Goal: Information Seeking & Learning: Learn about a topic

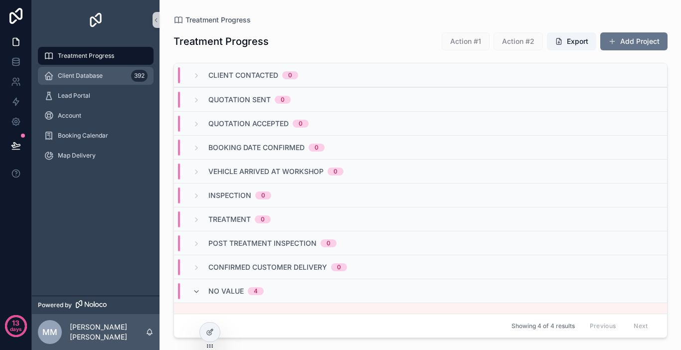
click at [92, 77] on span "Client Database" at bounding box center [80, 76] width 45 height 8
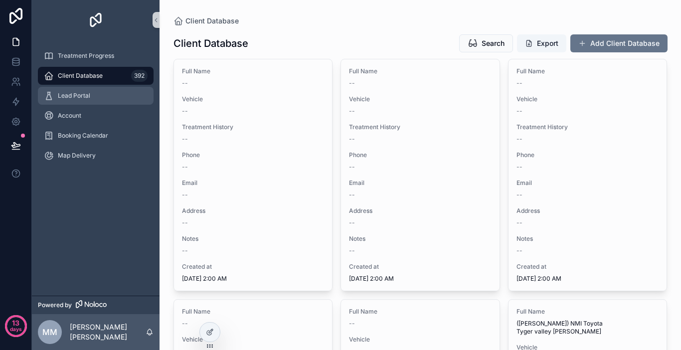
click at [86, 95] on span "Lead Portal" at bounding box center [74, 96] width 32 height 8
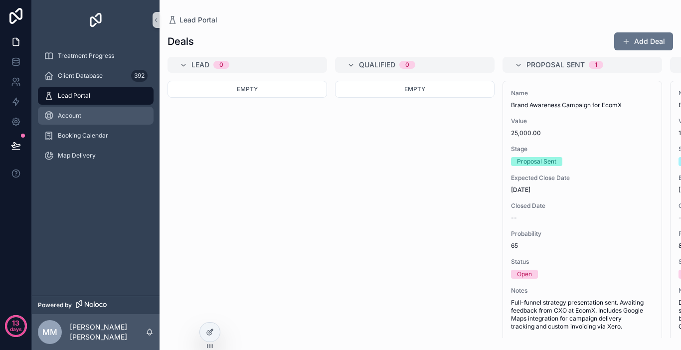
click at [82, 112] on div "Account" at bounding box center [96, 116] width 104 height 16
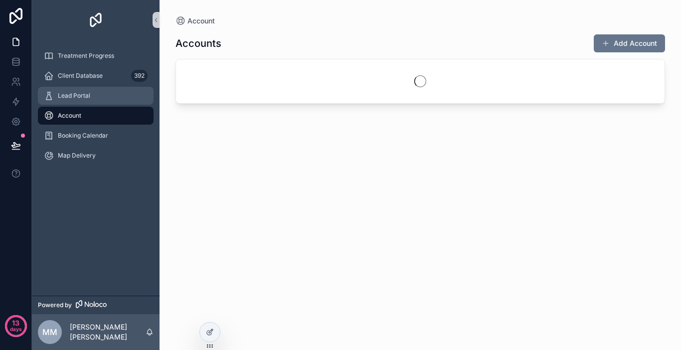
click at [89, 96] on span "Lead Portal" at bounding box center [74, 96] width 32 height 8
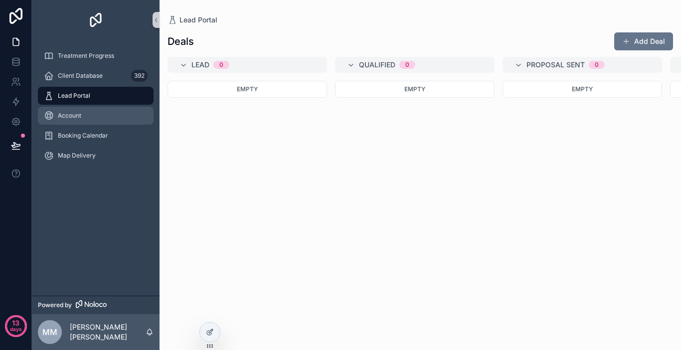
click at [82, 120] on div "Account" at bounding box center [96, 116] width 104 height 16
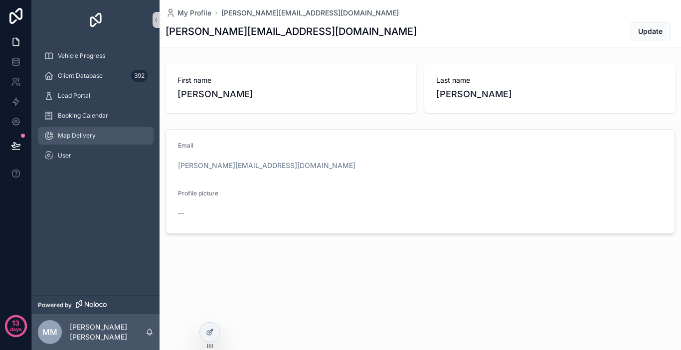
click at [87, 129] on div "Map Delivery" at bounding box center [96, 136] width 104 height 16
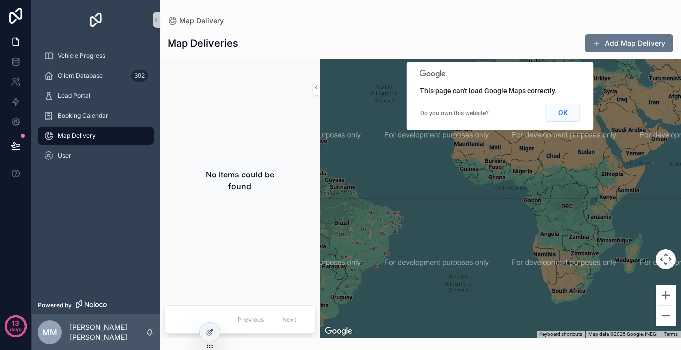
click at [554, 112] on button "OK" at bounding box center [563, 113] width 34 height 18
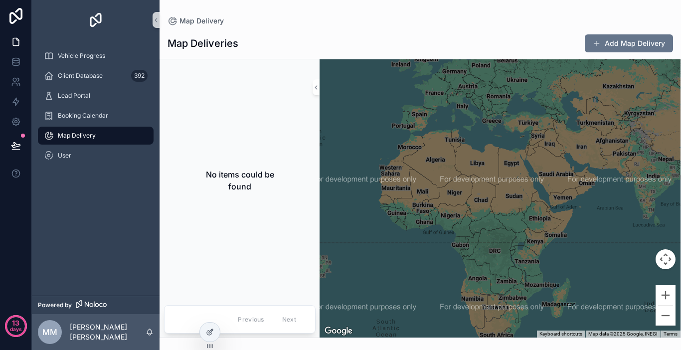
drag, startPoint x: 424, startPoint y: 221, endPoint x: 354, endPoint y: 265, distance: 83.1
click at [354, 265] on div "scrollable content" at bounding box center [499, 198] width 361 height 278
click at [654, 43] on button "Add Map Delivery" at bounding box center [629, 43] width 88 height 18
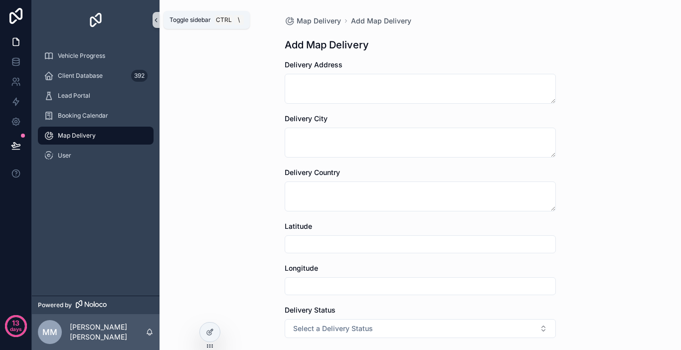
click at [158, 16] on icon "scrollable content" at bounding box center [156, 19] width 7 height 7
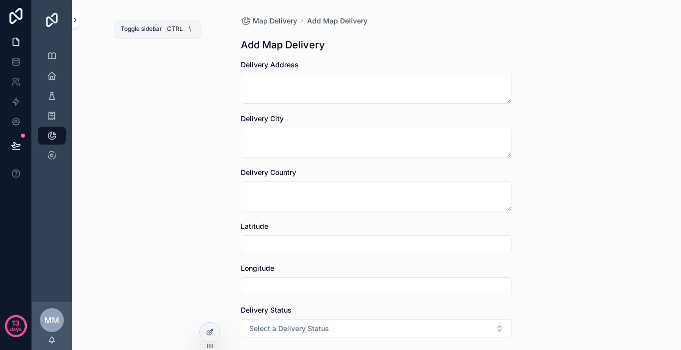
click at [74, 22] on icon "scrollable content" at bounding box center [75, 19] width 7 height 7
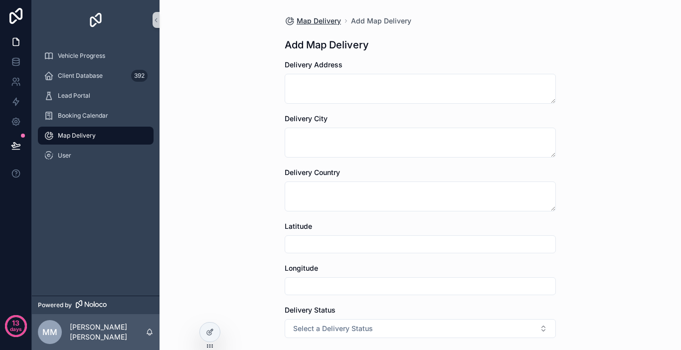
click at [297, 21] on span "Map Delivery" at bounding box center [319, 21] width 44 height 10
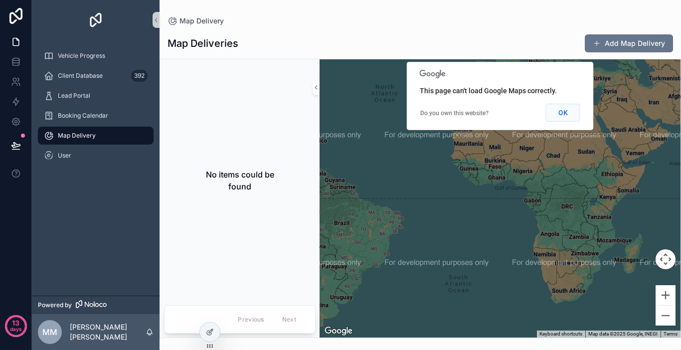
click at [560, 117] on button "OK" at bounding box center [563, 113] width 34 height 18
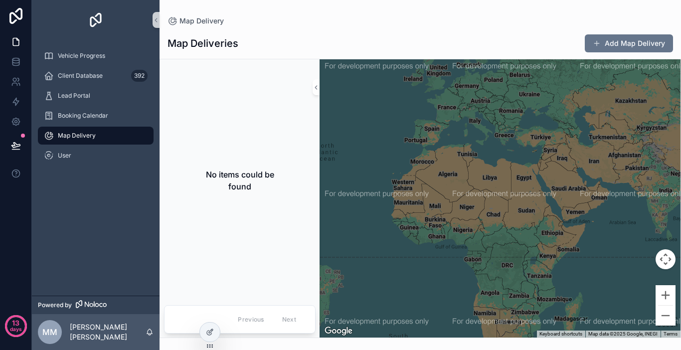
drag, startPoint x: 491, startPoint y: 161, endPoint x: 427, endPoint y: 223, distance: 88.8
click at [427, 223] on div "scrollable content" at bounding box center [499, 198] width 361 height 278
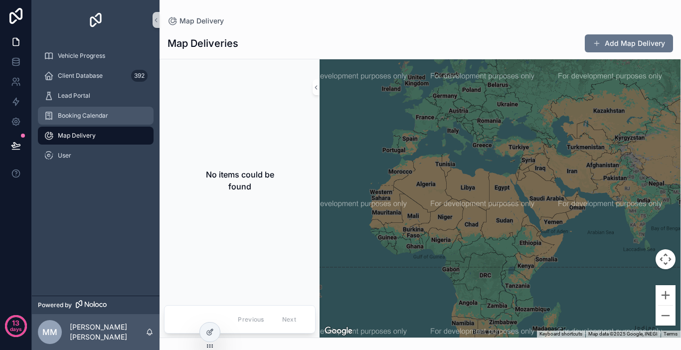
click at [99, 114] on span "Booking Calendar" at bounding box center [83, 116] width 50 height 8
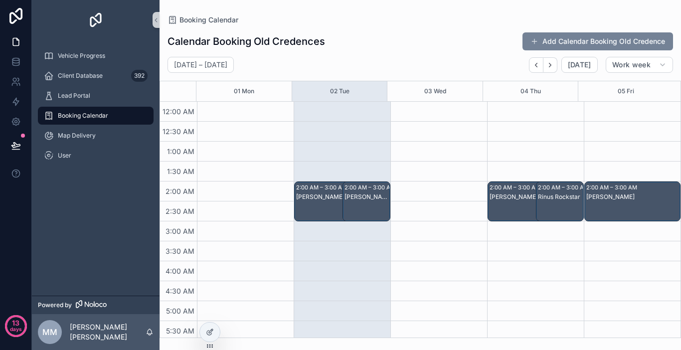
click at [554, 45] on button "Add Calendar Booking Old Credence" at bounding box center [597, 41] width 151 height 18
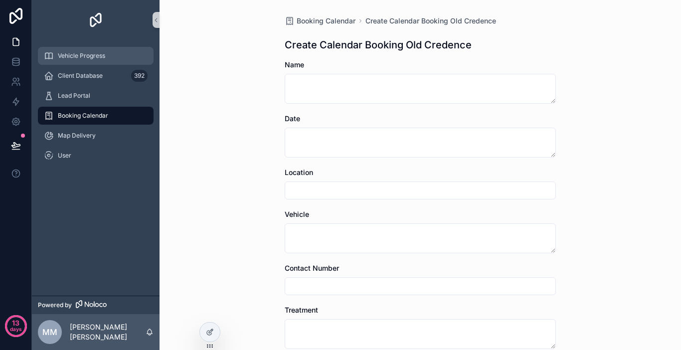
drag, startPoint x: 61, startPoint y: 56, endPoint x: 89, endPoint y: 66, distance: 30.3
click at [61, 55] on span "Vehicle Progress" at bounding box center [81, 56] width 47 height 8
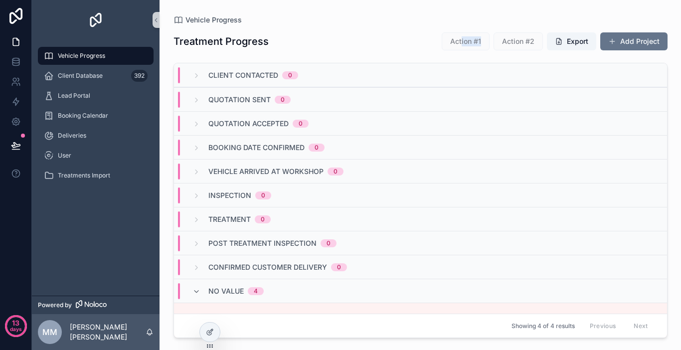
drag, startPoint x: 464, startPoint y: 43, endPoint x: 483, endPoint y: 42, distance: 19.5
click at [483, 42] on span "Action #1" at bounding box center [466, 41] width 48 height 10
click at [451, 44] on span "Action #1" at bounding box center [466, 41] width 48 height 10
drag, startPoint x: 450, startPoint y: 43, endPoint x: 654, endPoint y: 57, distance: 205.3
click at [654, 57] on div "Treatment Progress Action #1 Action #2 Export Add Project Client Contacted 0 Qu…" at bounding box center [420, 181] width 494 height 314
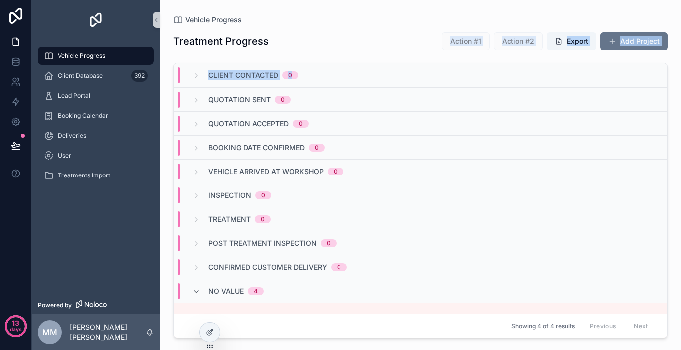
click at [654, 57] on div "Treatment Progress Action #1 Action #2 Export Add Project Client Contacted 0 Qu…" at bounding box center [420, 181] width 494 height 314
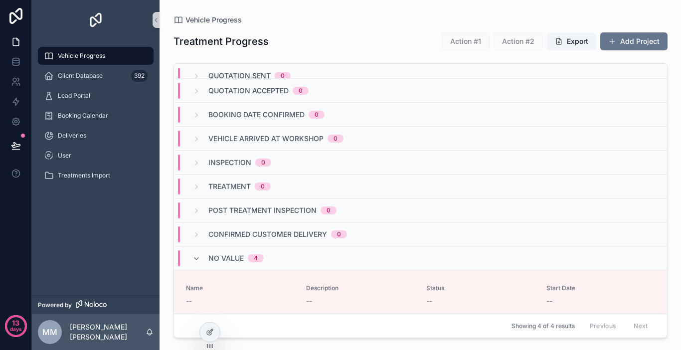
scroll to position [31, 0]
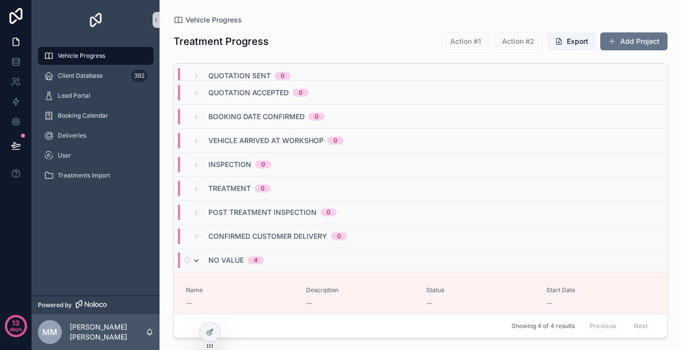
click at [196, 258] on icon "scrollable content" at bounding box center [196, 261] width 8 height 8
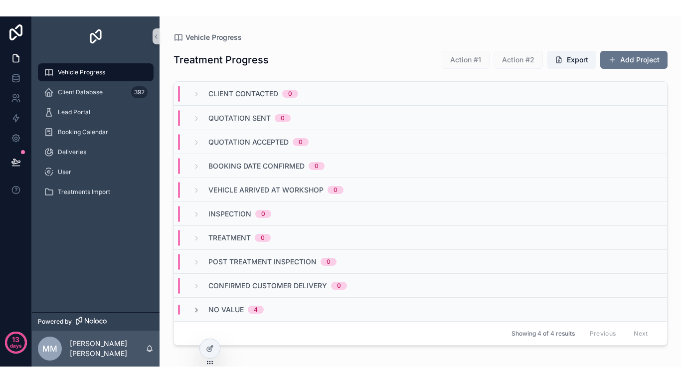
scroll to position [0, 0]
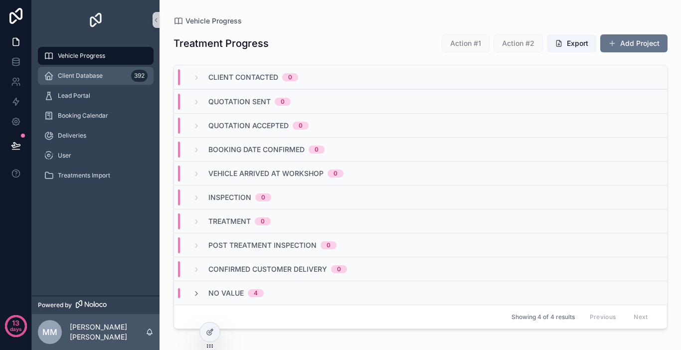
drag, startPoint x: 116, startPoint y: 77, endPoint x: 107, endPoint y: 84, distance: 11.0
click at [108, 75] on div "Client Database 392" at bounding box center [96, 76] width 104 height 16
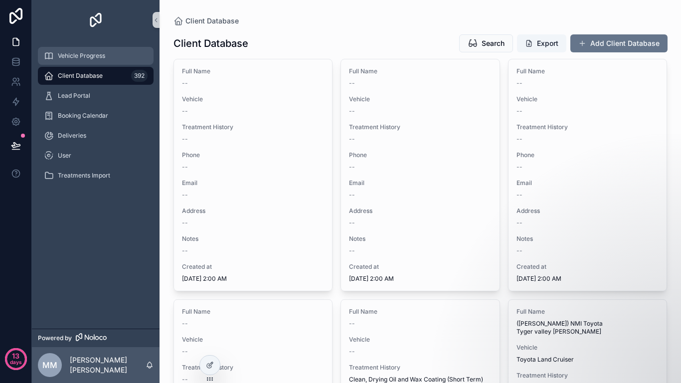
click at [119, 56] on div "Vehicle Progress" at bounding box center [96, 56] width 104 height 16
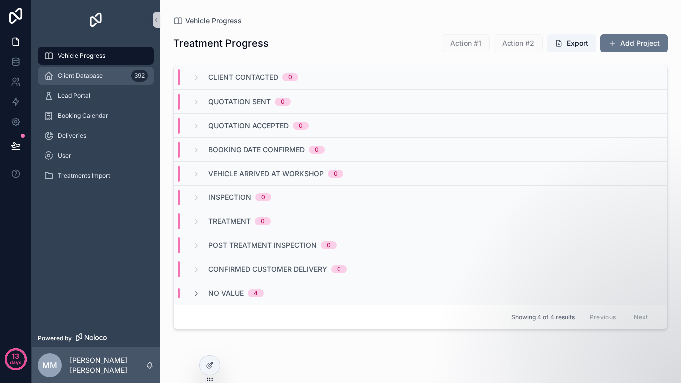
click at [119, 75] on div "Client Database 392" at bounding box center [96, 76] width 104 height 16
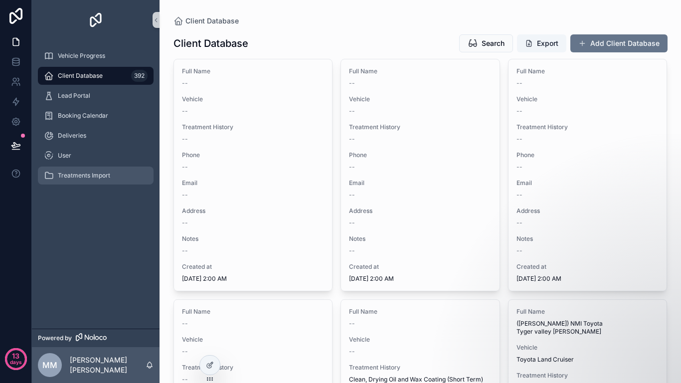
click at [107, 175] on span "Treatments Import" at bounding box center [84, 175] width 52 height 8
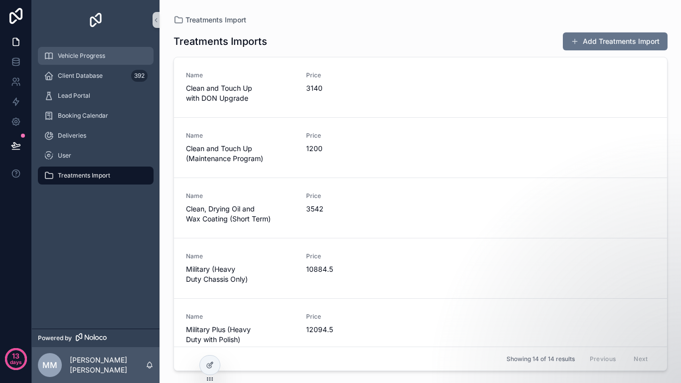
click at [109, 57] on div "Vehicle Progress" at bounding box center [96, 56] width 104 height 16
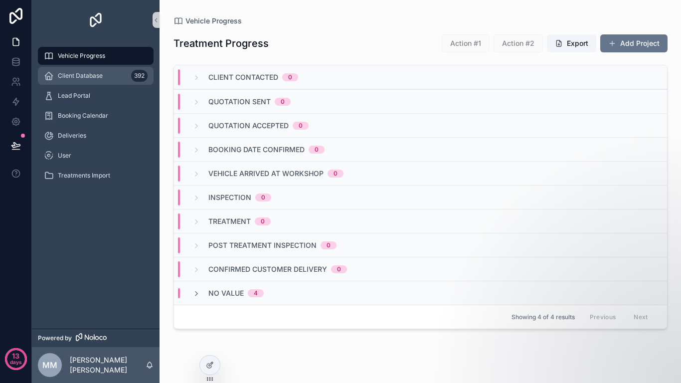
click at [107, 71] on div "Client Database 392" at bounding box center [96, 76] width 104 height 16
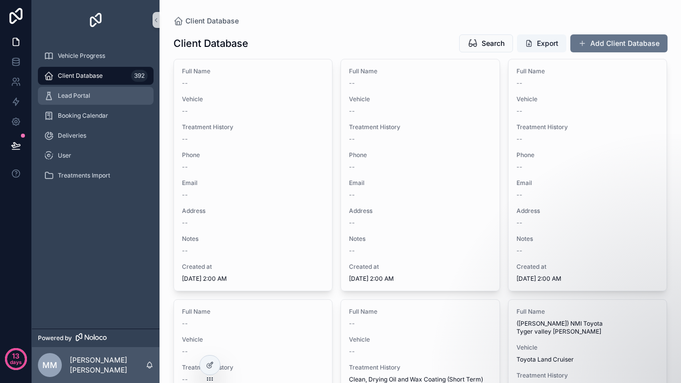
click at [105, 92] on div "Lead Portal" at bounding box center [96, 96] width 104 height 16
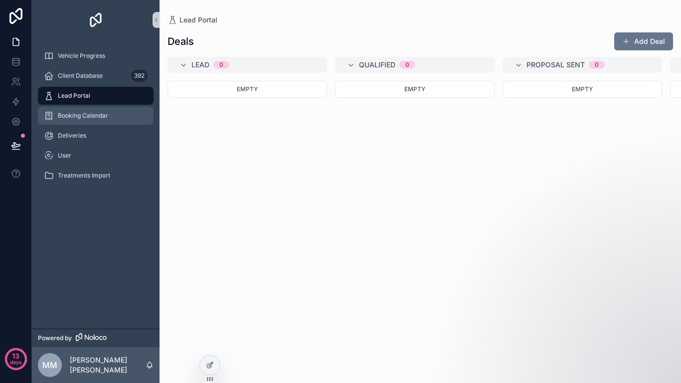
click at [105, 109] on div "Booking Calendar" at bounding box center [96, 116] width 104 height 16
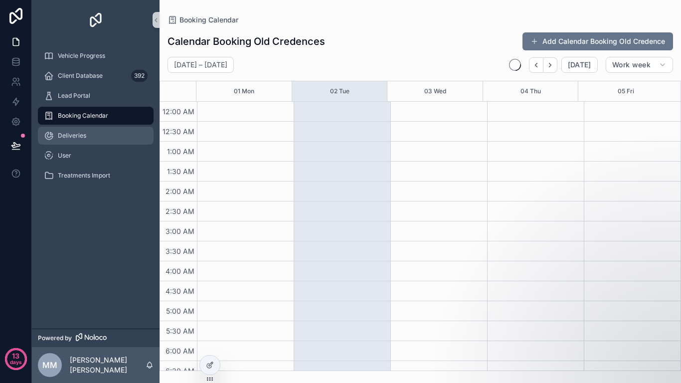
click at [103, 131] on div "Deliveries" at bounding box center [96, 136] width 104 height 16
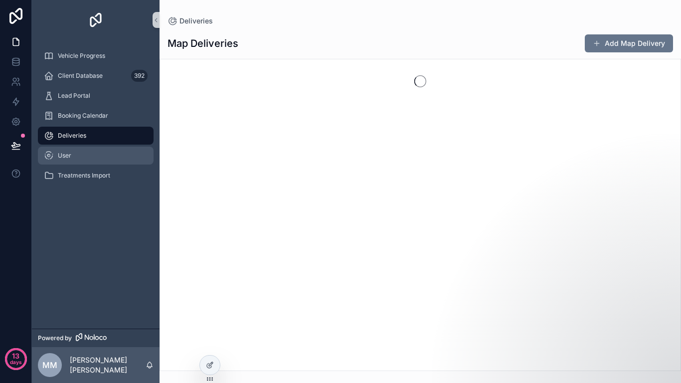
click at [101, 153] on div "User" at bounding box center [96, 156] width 104 height 16
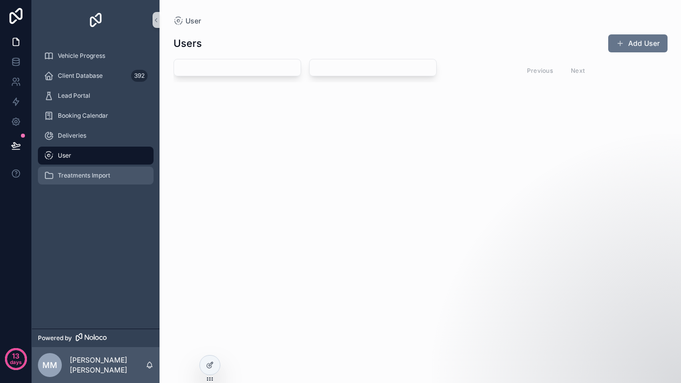
click at [123, 172] on div "Treatments Import" at bounding box center [96, 175] width 104 height 16
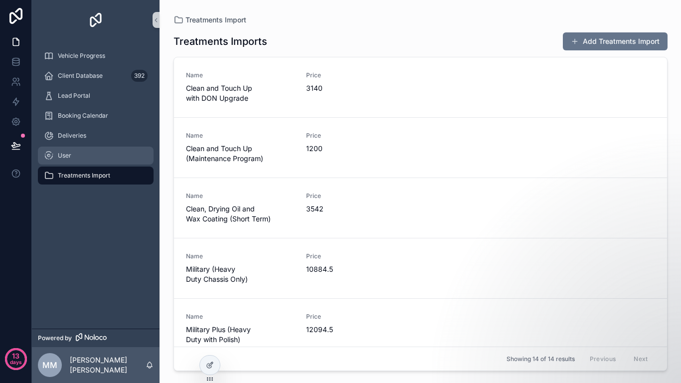
click at [121, 154] on div "User" at bounding box center [96, 156] width 104 height 16
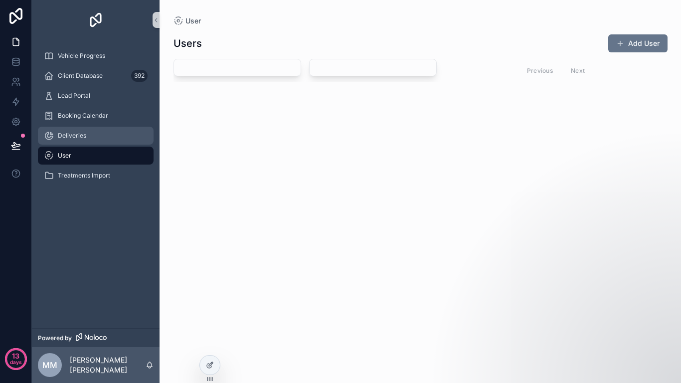
click at [121, 134] on div "Deliveries" at bounding box center [96, 136] width 104 height 16
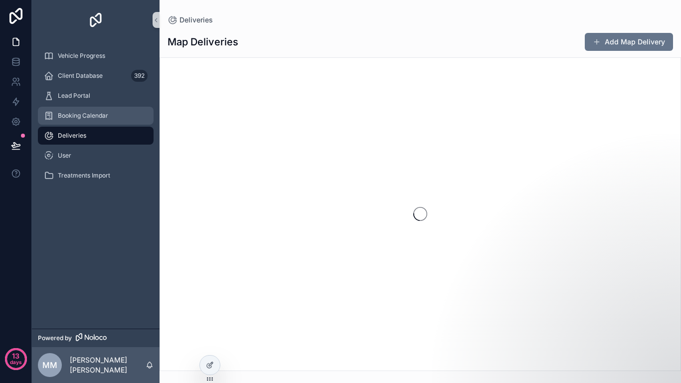
click at [120, 114] on div "Booking Calendar" at bounding box center [96, 116] width 104 height 16
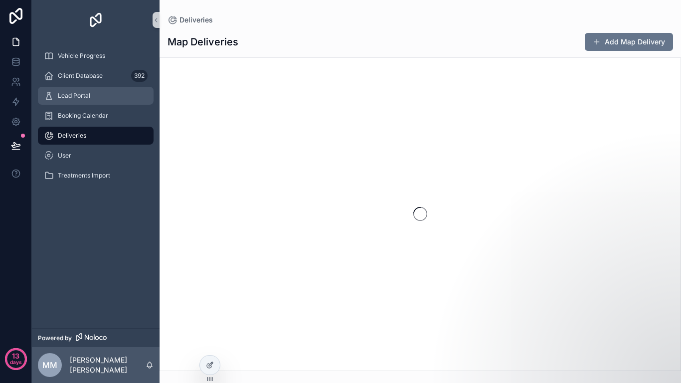
click at [117, 95] on div "Lead Portal" at bounding box center [96, 96] width 104 height 16
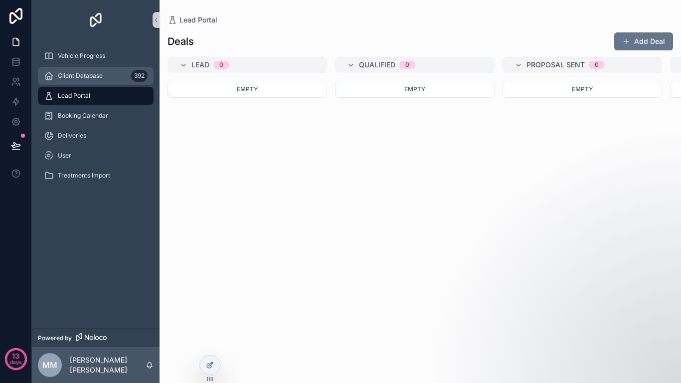
click at [117, 80] on div "Client Database 392" at bounding box center [96, 76] width 104 height 16
click at [115, 57] on div "Vehicle Progress" at bounding box center [96, 56] width 104 height 16
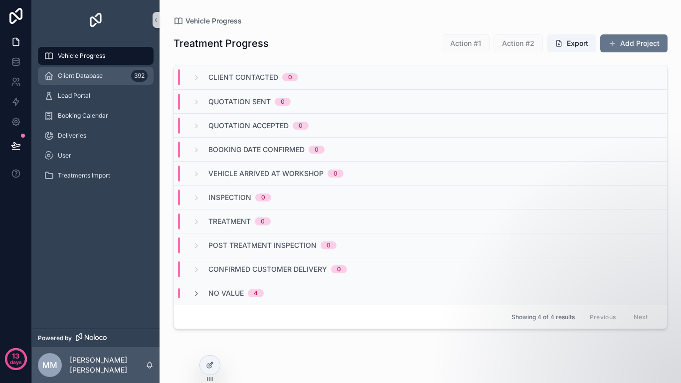
click at [115, 76] on div "Client Database 392" at bounding box center [96, 76] width 104 height 16
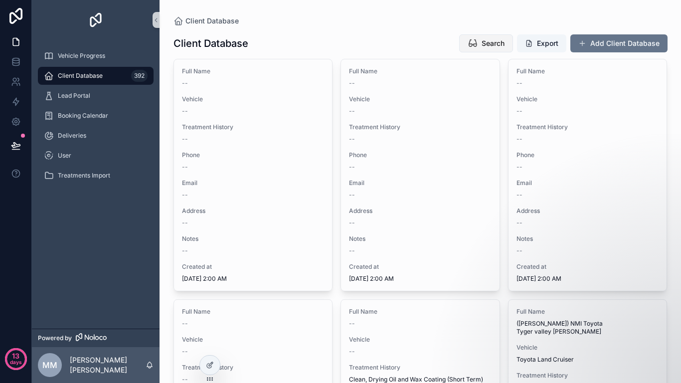
click at [500, 41] on span "Search" at bounding box center [492, 43] width 23 height 10
click at [459, 47] on button "Search" at bounding box center [486, 43] width 54 height 18
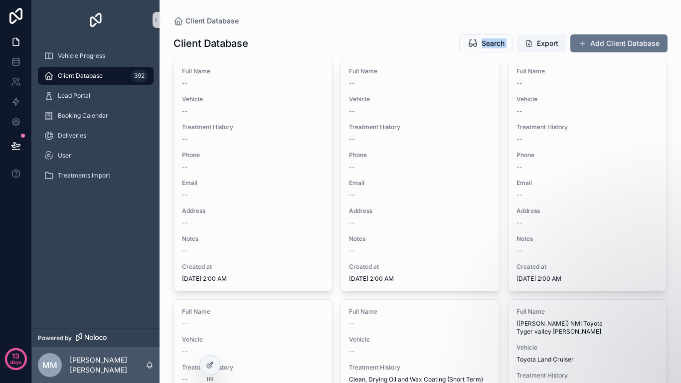
click at [456, 47] on div "Search Export Add Client Database" at bounding box center [559, 43] width 216 height 19
click at [196, 44] on h1 "Client Database" at bounding box center [210, 43] width 75 height 14
click at [198, 44] on h1 "Client Database" at bounding box center [210, 43] width 75 height 14
click at [239, 46] on h1 "Client Database" at bounding box center [210, 43] width 75 height 14
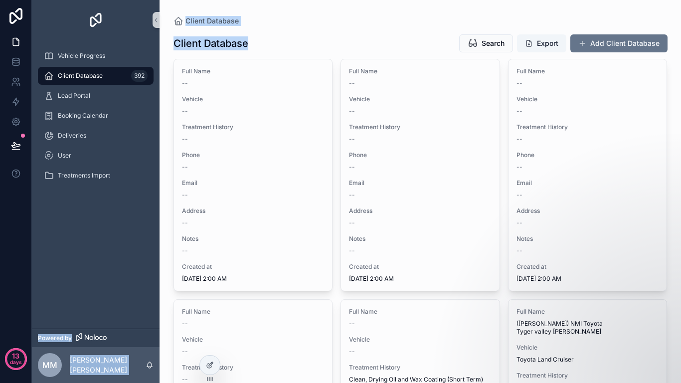
drag, startPoint x: 243, startPoint y: 45, endPoint x: 153, endPoint y: 45, distance: 90.2
click at [153, 45] on div "Vehicle Progress Client Database 392 Lead Portal Booking Calendar Deliveries Us…" at bounding box center [356, 191] width 649 height 383
click at [249, 47] on div "Client Database Search Export Add Client Database" at bounding box center [420, 43] width 494 height 19
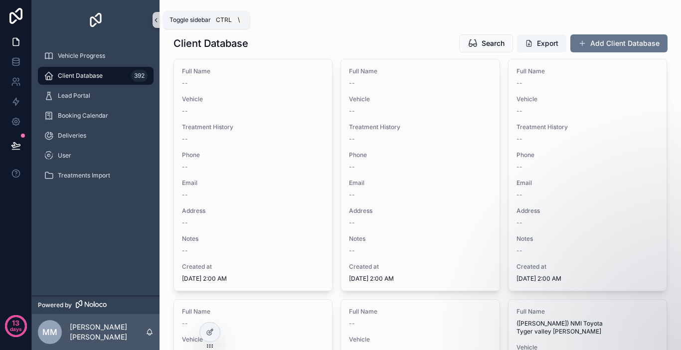
click at [155, 24] on button "scrollable content" at bounding box center [156, 20] width 7 height 16
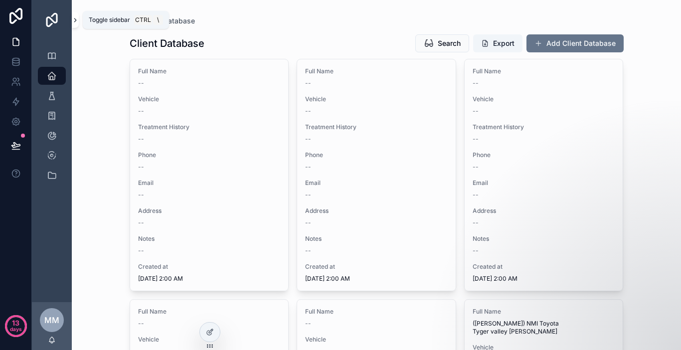
click at [76, 19] on icon "scrollable content" at bounding box center [75, 19] width 2 height 3
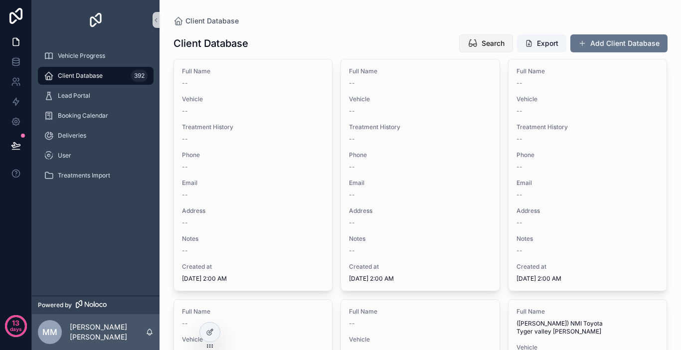
click at [490, 44] on span "Search" at bounding box center [492, 43] width 23 height 10
drag, startPoint x: 300, startPoint y: 30, endPoint x: 163, endPoint y: 21, distance: 136.9
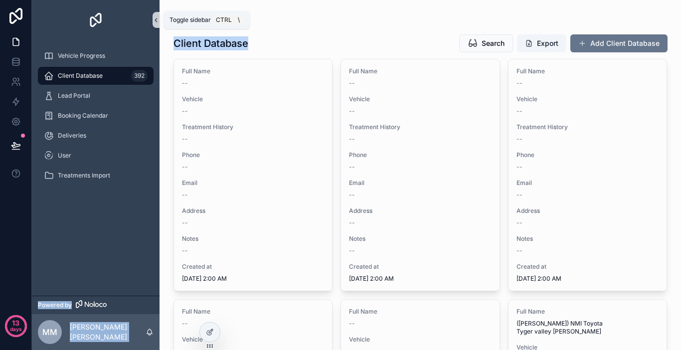
drag, startPoint x: 280, startPoint y: 47, endPoint x: 159, endPoint y: 13, distance: 125.3
click at [159, 13] on div "Vehicle Progress Client Database 392 Lead Portal Booking Calendar Deliveries Us…" at bounding box center [356, 175] width 649 height 350
click at [333, 35] on div "Client Database Search Export Add Client Database" at bounding box center [420, 43] width 494 height 19
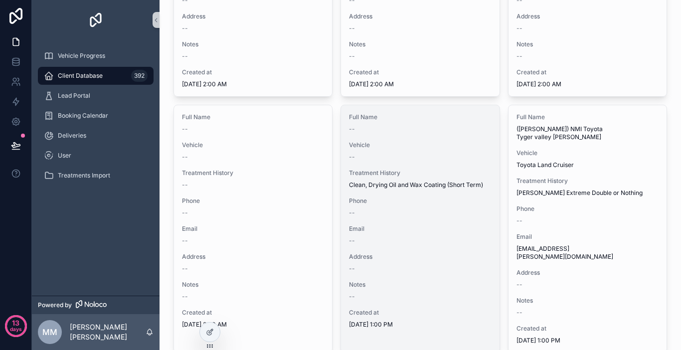
scroll to position [199, 0]
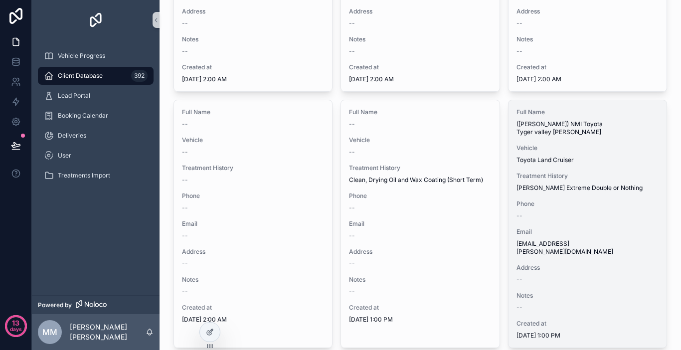
click at [566, 215] on div "--" at bounding box center [587, 216] width 143 height 8
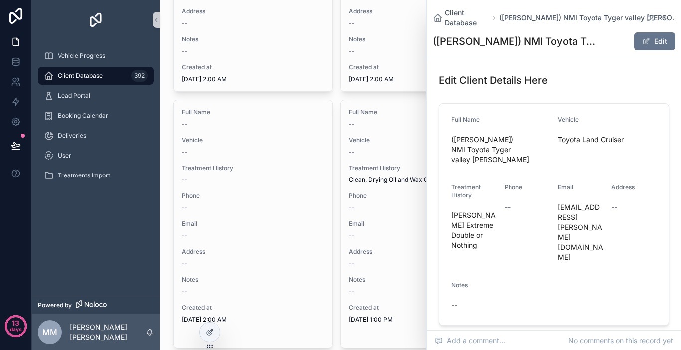
click at [487, 83] on h1 "Edit Client Details Here" at bounding box center [493, 80] width 109 height 14
click at [509, 81] on h1 "Edit Client Details Here" at bounding box center [493, 80] width 109 height 14
click at [502, 44] on h1 "([PERSON_NAME]) NMI Toyota Tyger valley [PERSON_NAME]" at bounding box center [516, 41] width 167 height 14
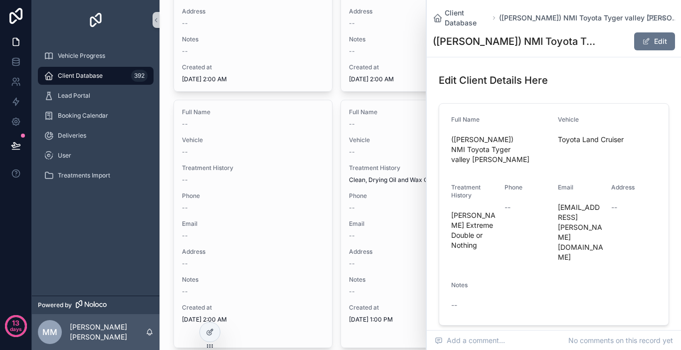
click at [502, 43] on h1 "([PERSON_NAME]) NMI Toyota Tyger valley [PERSON_NAME]" at bounding box center [516, 41] width 167 height 14
click at [503, 40] on h1 "([PERSON_NAME]) NMI Toyota Tyger valley [PERSON_NAME]" at bounding box center [516, 41] width 167 height 14
click at [525, 40] on h1 "([PERSON_NAME]) NMI Toyota Tyger valley [PERSON_NAME]" at bounding box center [516, 41] width 167 height 14
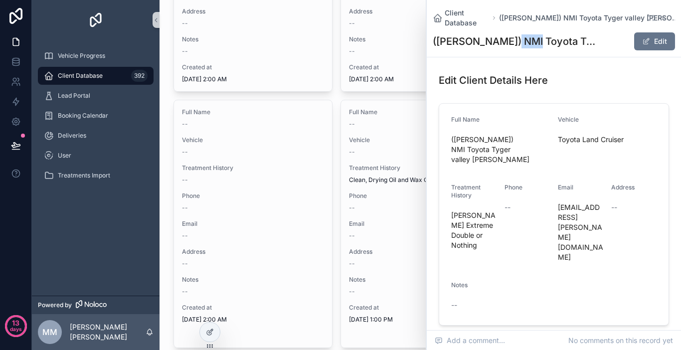
drag, startPoint x: 508, startPoint y: 40, endPoint x: 528, endPoint y: 41, distance: 20.0
click at [528, 41] on h1 "([PERSON_NAME]) NMI Toyota Tyger valley [PERSON_NAME]" at bounding box center [516, 41] width 167 height 14
click at [536, 40] on h1 "([PERSON_NAME]) NMI Toyota Tyger valley [PERSON_NAME]" at bounding box center [516, 41] width 167 height 14
drag, startPoint x: 505, startPoint y: 42, endPoint x: 591, endPoint y: 44, distance: 86.2
click at [591, 44] on h1 "([PERSON_NAME]) NMI Toyota Tyger valley [PERSON_NAME]" at bounding box center [516, 41] width 167 height 14
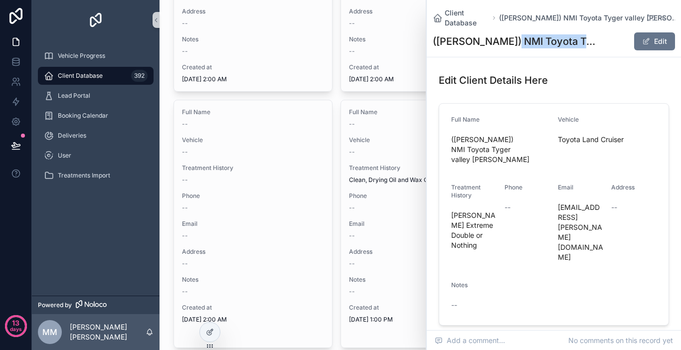
click at [581, 44] on h1 "([PERSON_NAME]) NMI Toyota Tyger valley [PERSON_NAME]" at bounding box center [516, 41] width 167 height 14
click at [581, 42] on h1 "([PERSON_NAME]) NMI Toyota Tyger valley [PERSON_NAME]" at bounding box center [516, 41] width 167 height 14
click at [582, 42] on h1 "([PERSON_NAME]) NMI Toyota Tyger valley [PERSON_NAME]" at bounding box center [516, 41] width 167 height 14
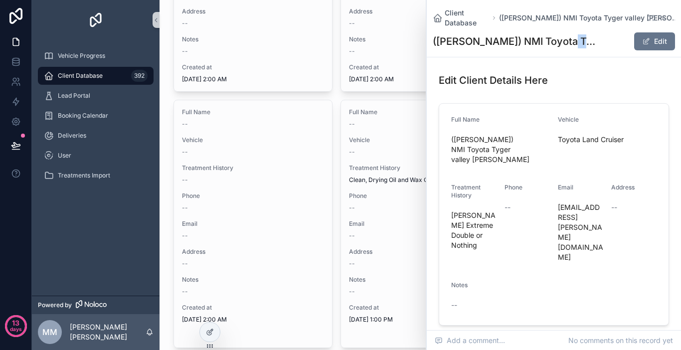
click at [585, 43] on h1 "([PERSON_NAME]) NMI Toyota Tyger valley [PERSON_NAME]" at bounding box center [516, 41] width 167 height 14
click at [590, 43] on h1 "([PERSON_NAME]) NMI Toyota Tyger valley [PERSON_NAME]" at bounding box center [516, 41] width 167 height 14
drag, startPoint x: 590, startPoint y: 43, endPoint x: 433, endPoint y: 43, distance: 157.0
click at [433, 43] on h1 "([PERSON_NAME]) NMI Toyota Tyger valley [PERSON_NAME]" at bounding box center [516, 41] width 167 height 14
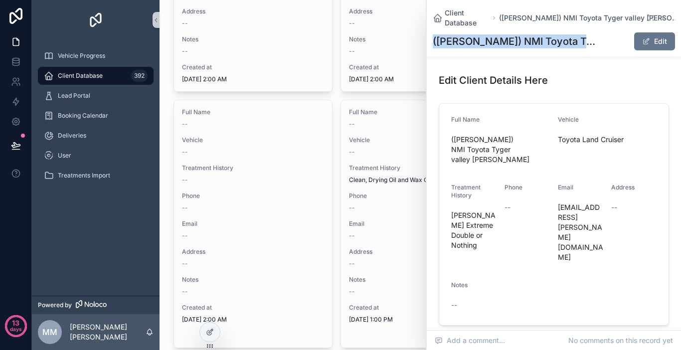
click at [433, 43] on h1 "([PERSON_NAME]) NMI Toyota Tyger valley [PERSON_NAME]" at bounding box center [516, 41] width 167 height 14
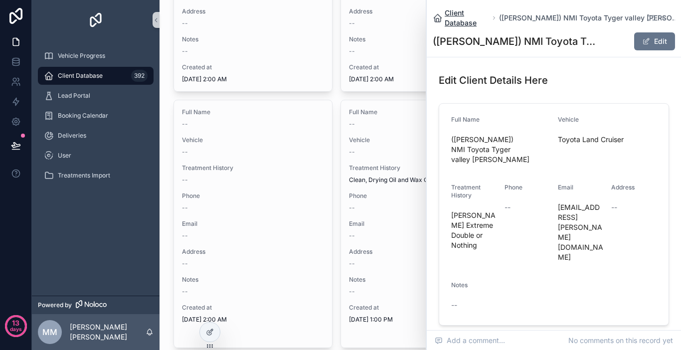
click at [472, 22] on span "Client Database" at bounding box center [467, 18] width 44 height 20
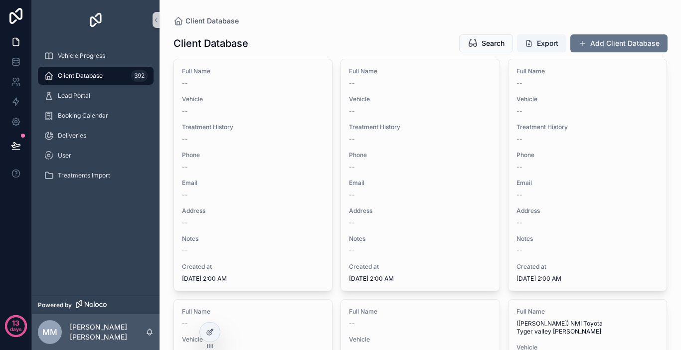
click at [198, 45] on h1 "Client Database" at bounding box center [210, 43] width 75 height 14
click at [200, 21] on span "Client Database" at bounding box center [211, 21] width 53 height 10
click at [241, 42] on h1 "Client Database" at bounding box center [210, 43] width 75 height 14
click at [250, 43] on div "Client Database Search Export Add Client Database" at bounding box center [420, 43] width 494 height 19
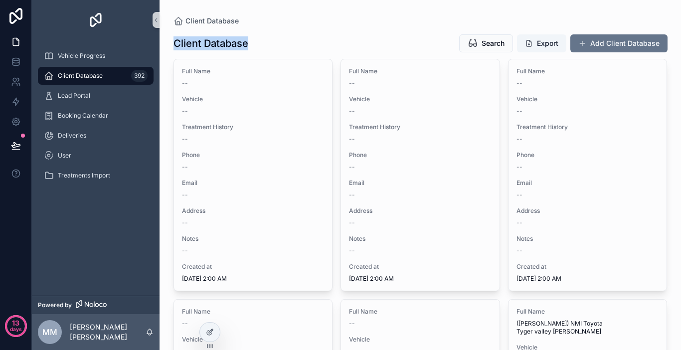
drag, startPoint x: 233, startPoint y: 46, endPoint x: 172, endPoint y: 49, distance: 60.4
click at [173, 49] on h1 "Client Database" at bounding box center [210, 43] width 75 height 14
click at [180, 49] on h1 "Client Database" at bounding box center [210, 43] width 75 height 14
click at [104, 51] on div "Vehicle Progress" at bounding box center [96, 56] width 104 height 16
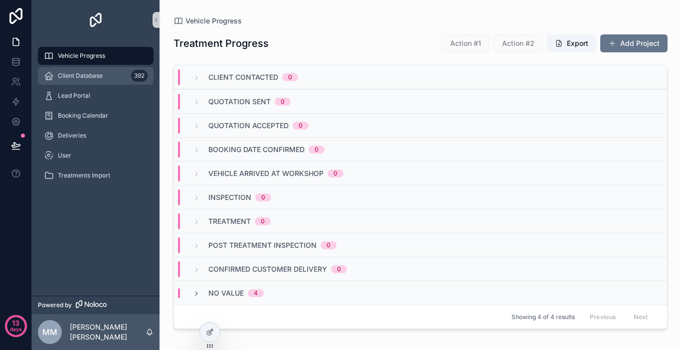
click at [104, 80] on div "Client Database 392" at bounding box center [96, 76] width 104 height 16
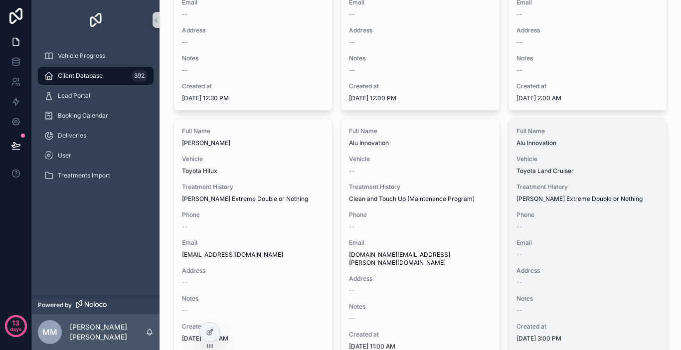
scroll to position [1395, 0]
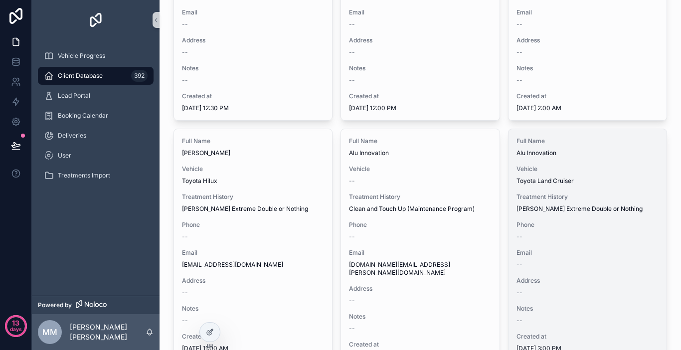
click at [569, 205] on span "[PERSON_NAME] Extreme Double or Nothing" at bounding box center [587, 209] width 143 height 8
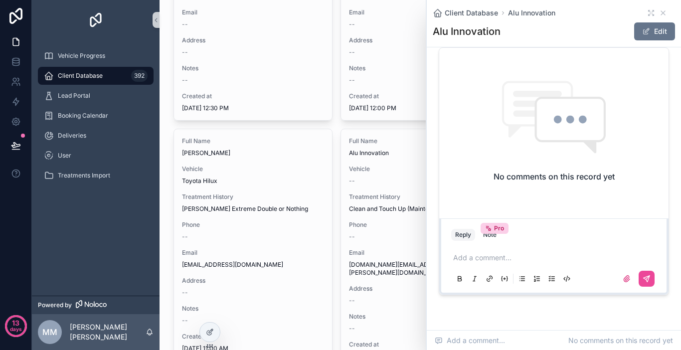
scroll to position [285, 0]
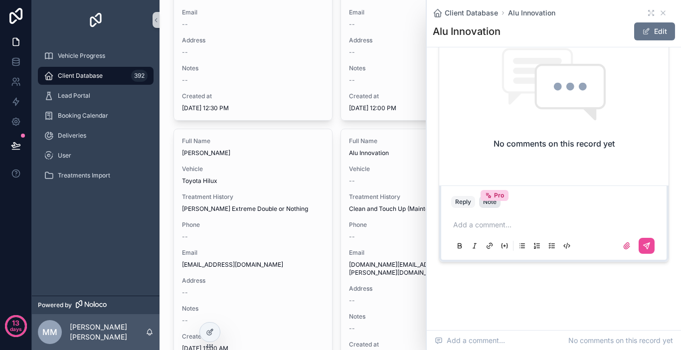
click at [487, 205] on div "Note Pro" at bounding box center [489, 202] width 13 height 8
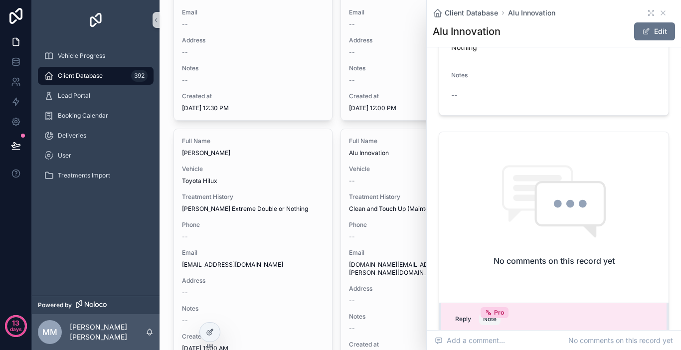
scroll to position [185, 0]
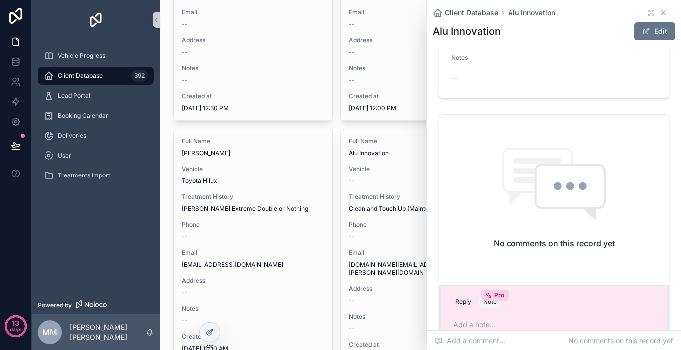
click at [659, 15] on icon "scrollable content" at bounding box center [663, 13] width 8 height 8
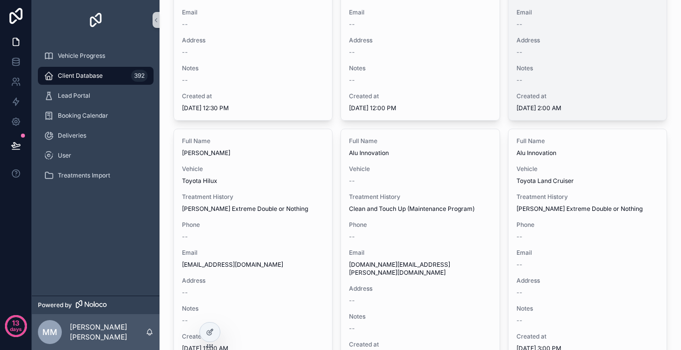
click at [655, 12] on div "Full Name Alan Jones Vehicle Toyota Hilux Treatment History Military Plus (Heav…" at bounding box center [587, 4] width 158 height 231
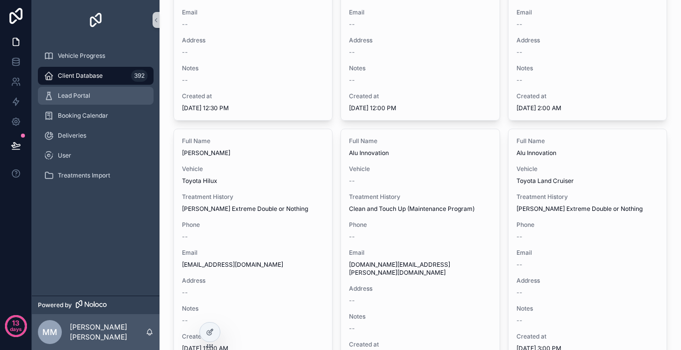
click at [93, 95] on div "Lead Portal" at bounding box center [96, 96] width 104 height 16
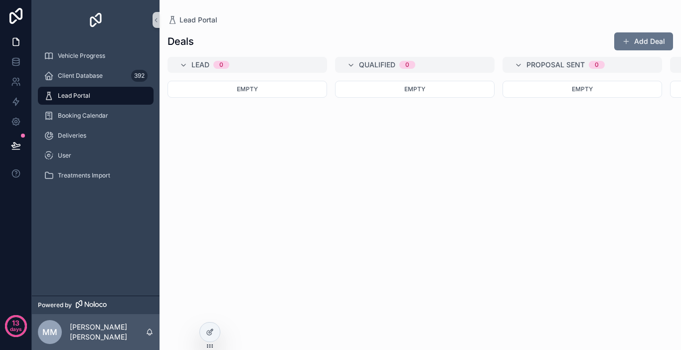
click at [119, 40] on div "Vehicle Progress Client Database 392 Lead Portal Booking Calendar Deliveries Us…" at bounding box center [96, 118] width 128 height 157
click at [109, 51] on div "Vehicle Progress" at bounding box center [96, 56] width 104 height 16
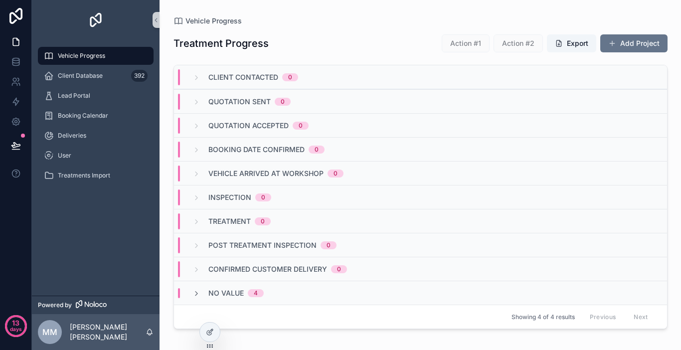
click at [201, 79] on div "Client Contacted 0" at bounding box center [245, 77] width 106 height 16
click at [292, 149] on span "Booking Date Confirmed" at bounding box center [256, 150] width 96 height 10
click at [94, 101] on div "Lead Portal" at bounding box center [96, 96] width 104 height 16
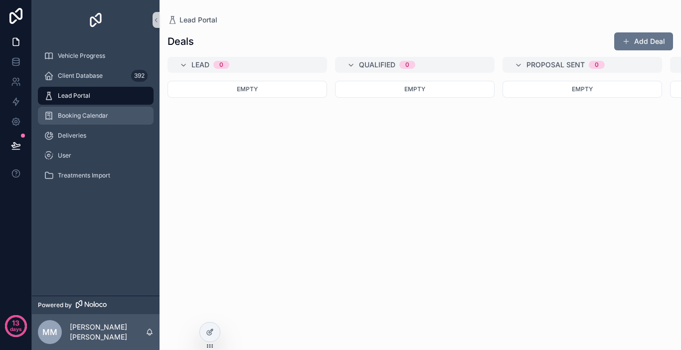
click at [97, 117] on span "Booking Calendar" at bounding box center [83, 116] width 50 height 8
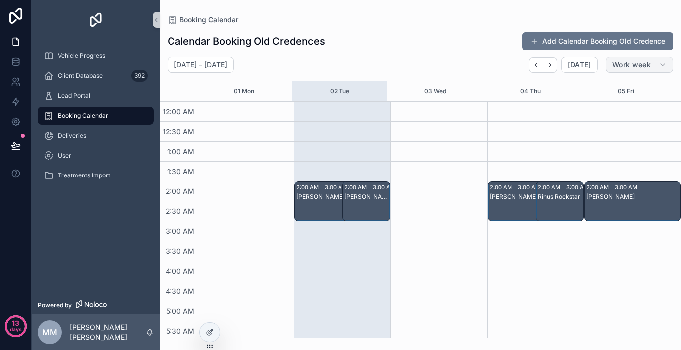
click at [635, 61] on span "Work week" at bounding box center [631, 64] width 38 height 9
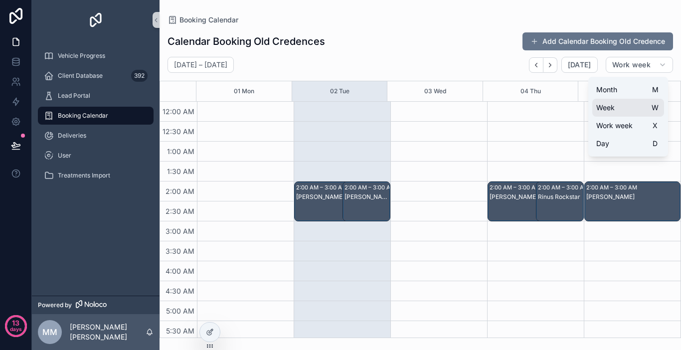
click at [628, 108] on button "Week W" at bounding box center [628, 108] width 72 height 18
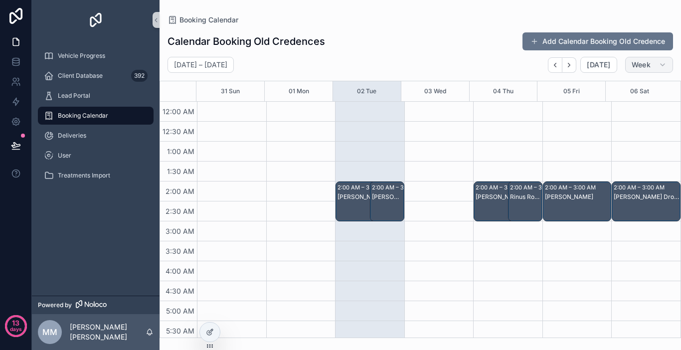
click at [634, 70] on button "Week" at bounding box center [649, 65] width 48 height 16
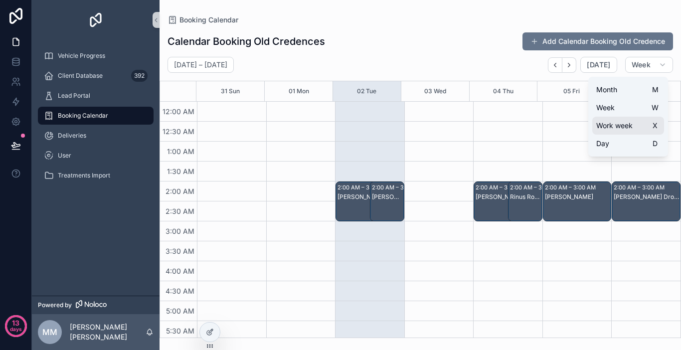
click at [625, 124] on span "Work week" at bounding box center [614, 126] width 36 height 10
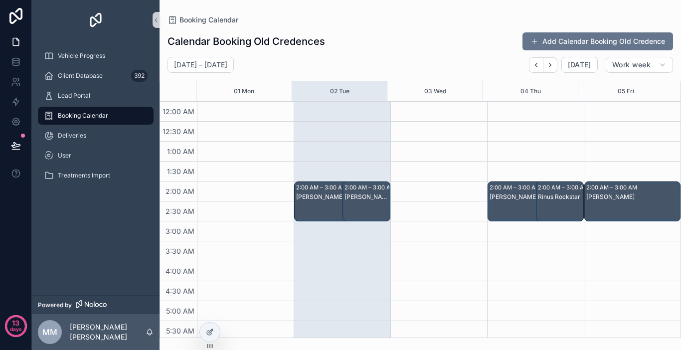
click at [325, 200] on div "Kilaan Schoeman" at bounding box center [335, 197] width 79 height 8
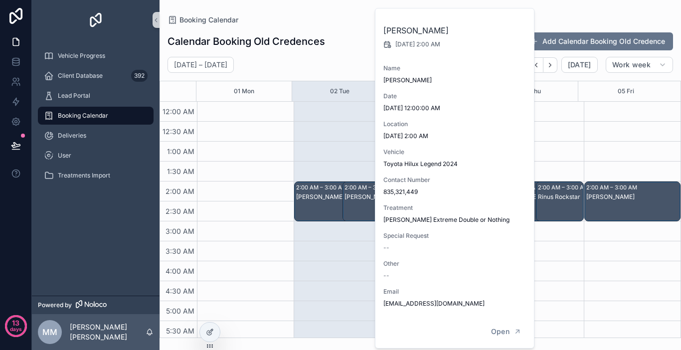
click at [565, 205] on div "Rinus Rockstar" at bounding box center [560, 211] width 45 height 38
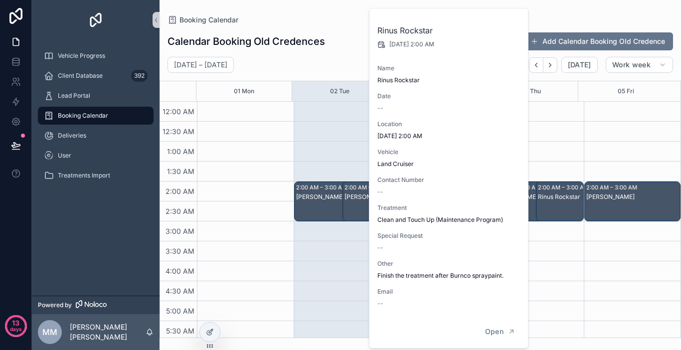
click at [587, 195] on div "[PERSON_NAME]" at bounding box center [632, 197] width 93 height 8
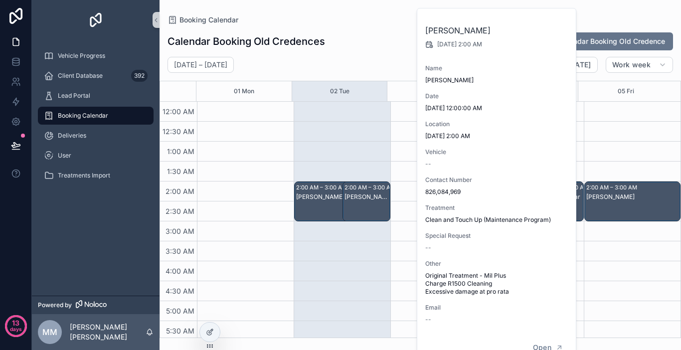
click at [370, 190] on div "2:00 AM – 3:00 AM" at bounding box center [370, 187] width 53 height 10
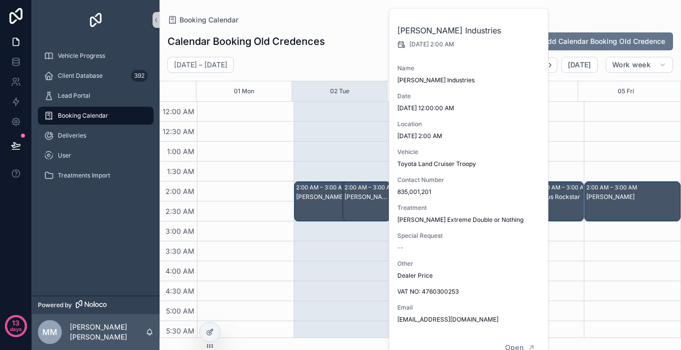
click at [326, 199] on div "Kilaan Schoeman" at bounding box center [335, 197] width 79 height 8
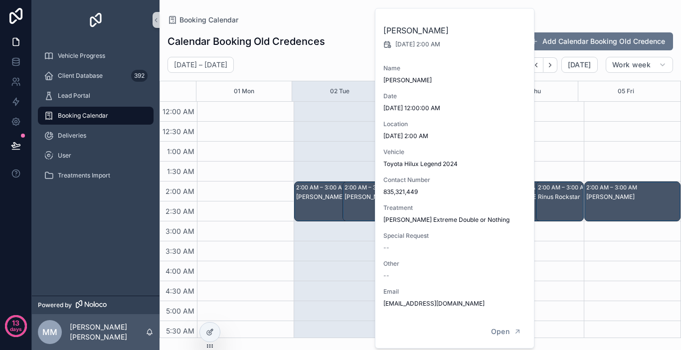
click at [588, 186] on div "2:00 AM – 3:00 AM" at bounding box center [612, 187] width 53 height 10
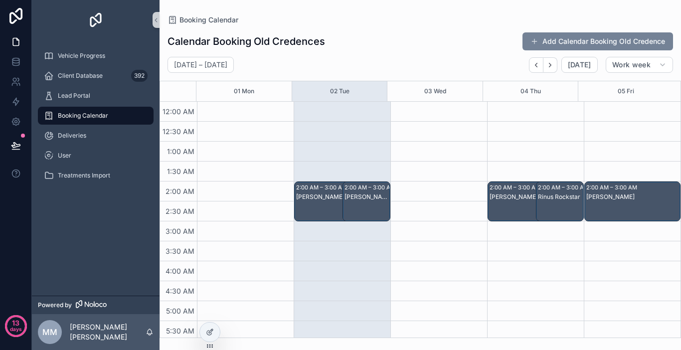
click at [544, 42] on button "Add Calendar Booking Old Credence" at bounding box center [597, 41] width 151 height 18
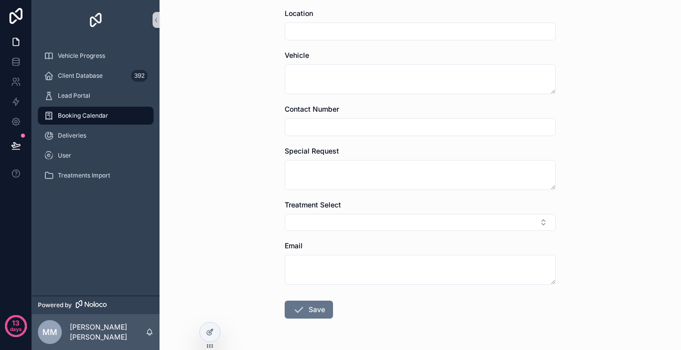
scroll to position [142, 0]
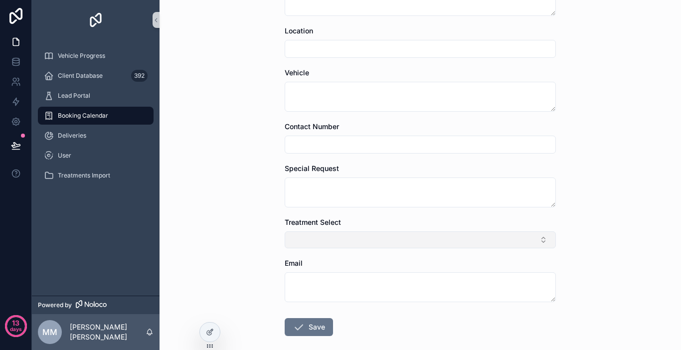
click at [467, 247] on button "Select Button" at bounding box center [420, 239] width 271 height 17
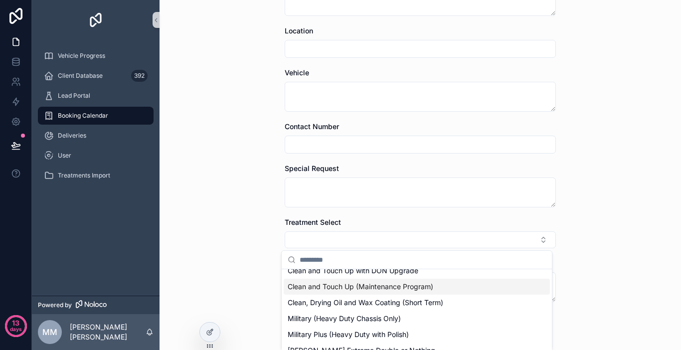
scroll to position [0, 0]
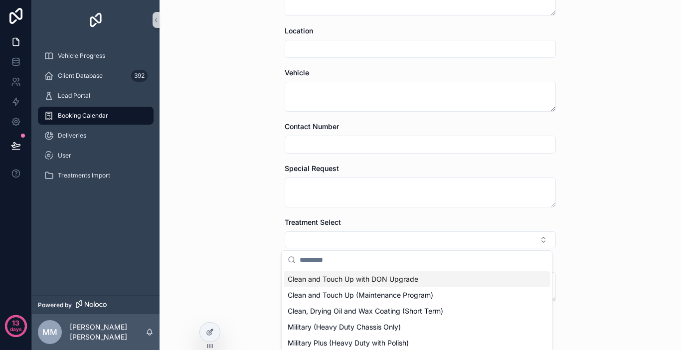
click at [582, 225] on div "Booking Calendar Create Calendar Booking Old Credence Create Calendar Booking O…" at bounding box center [419, 175] width 521 height 350
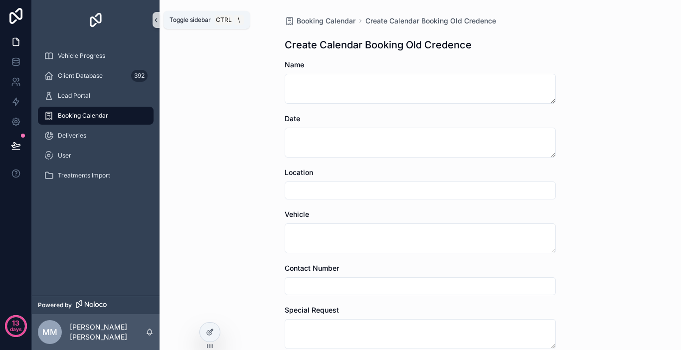
click at [157, 23] on icon "scrollable content" at bounding box center [156, 19] width 7 height 7
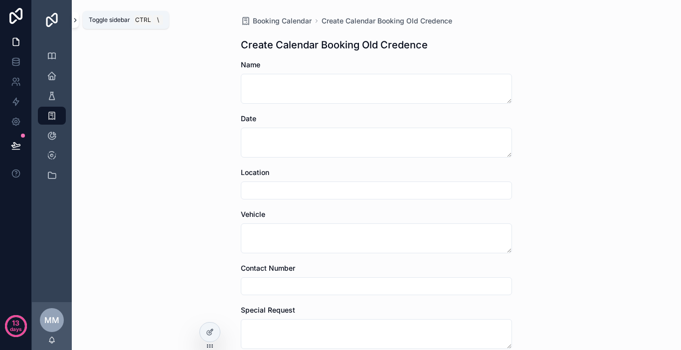
click at [75, 23] on icon "scrollable content" at bounding box center [75, 19] width 7 height 7
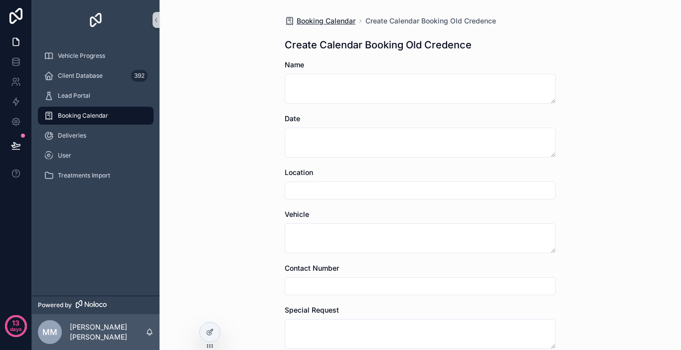
click at [347, 20] on span "Booking Calendar" at bounding box center [326, 21] width 59 height 10
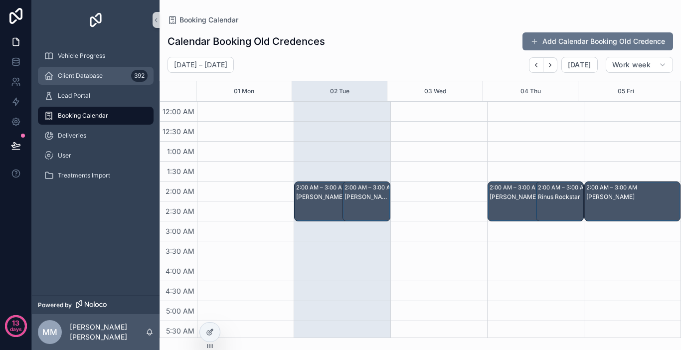
click at [85, 77] on span "Client Database" at bounding box center [80, 76] width 45 height 8
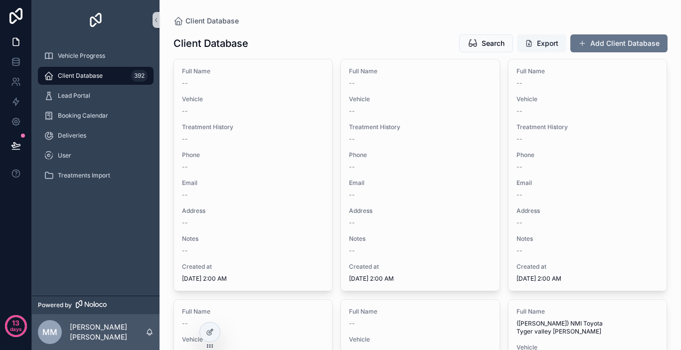
click at [533, 38] on button "Export" at bounding box center [541, 43] width 49 height 18
click at [91, 100] on div "Lead Portal" at bounding box center [96, 96] width 104 height 16
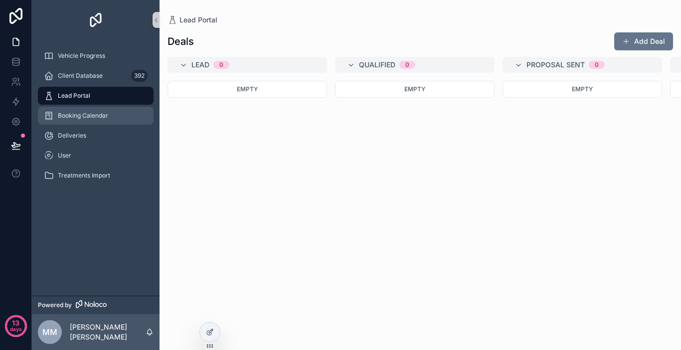
click at [92, 116] on span "Booking Calendar" at bounding box center [83, 116] width 50 height 8
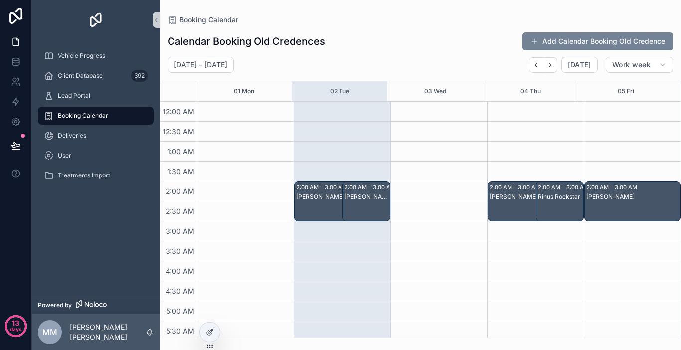
click at [578, 40] on button "Add Calendar Booking Old Credence" at bounding box center [597, 41] width 151 height 18
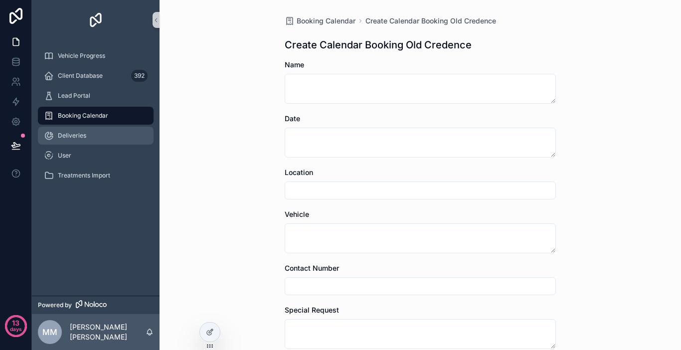
click at [102, 137] on div "Deliveries" at bounding box center [96, 136] width 104 height 16
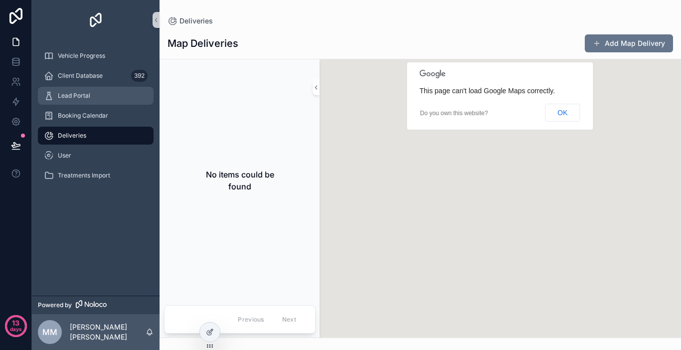
click at [98, 100] on div "Lead Portal" at bounding box center [96, 96] width 104 height 16
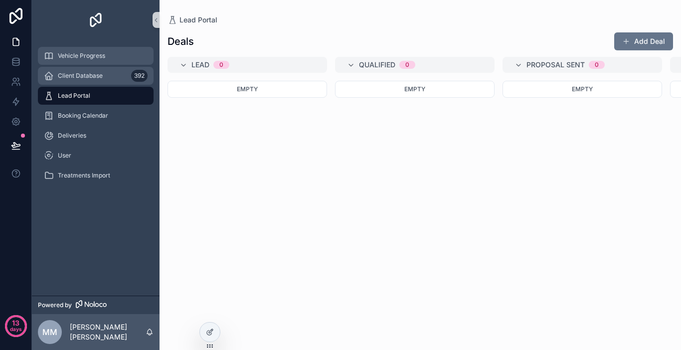
drag, startPoint x: 102, startPoint y: 83, endPoint x: 102, endPoint y: 63, distance: 19.9
click at [101, 83] on div "Client Database 392" at bounding box center [96, 76] width 104 height 16
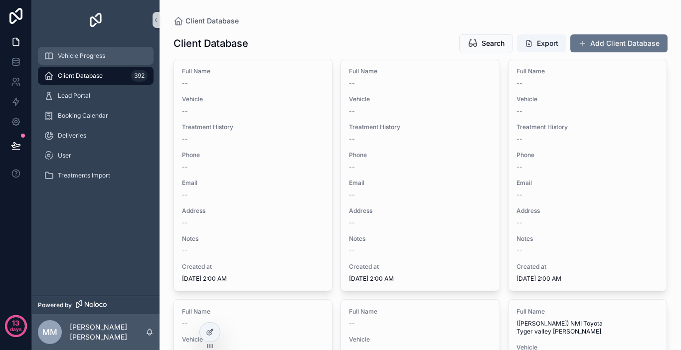
click at [102, 63] on div "Vehicle Progress" at bounding box center [96, 56] width 104 height 16
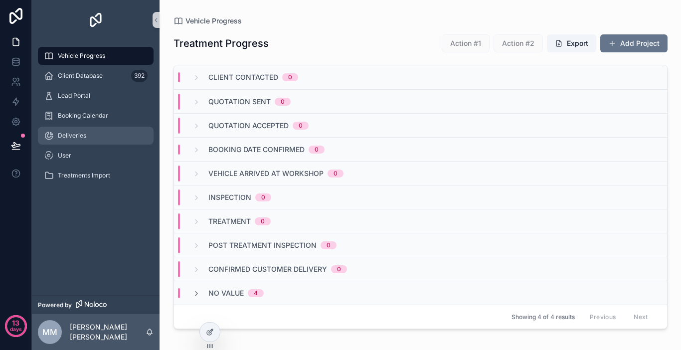
click at [86, 132] on div "Deliveries" at bounding box center [96, 136] width 104 height 16
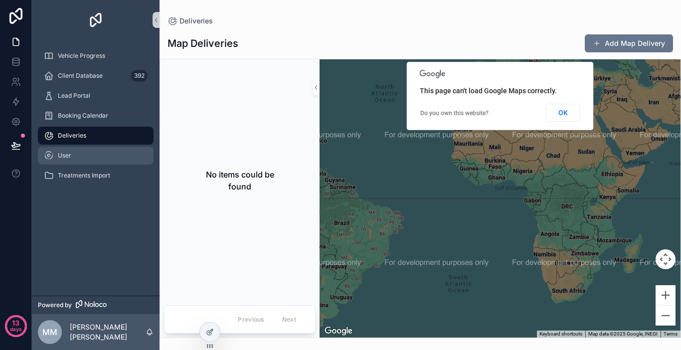
click at [67, 158] on span "User" at bounding box center [64, 156] width 13 height 8
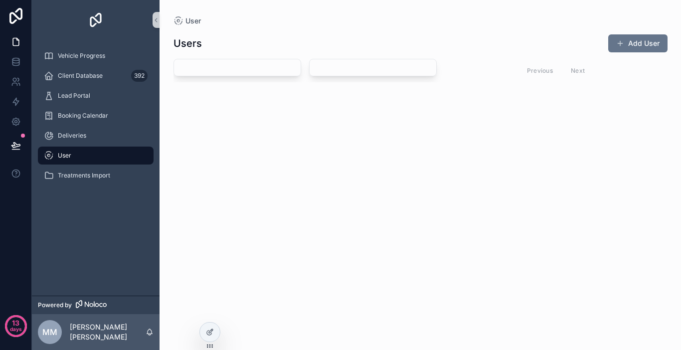
click at [97, 229] on div "Vehicle Progress Client Database 392 Lead Portal Booking Calendar Deliveries Us…" at bounding box center [96, 168] width 128 height 256
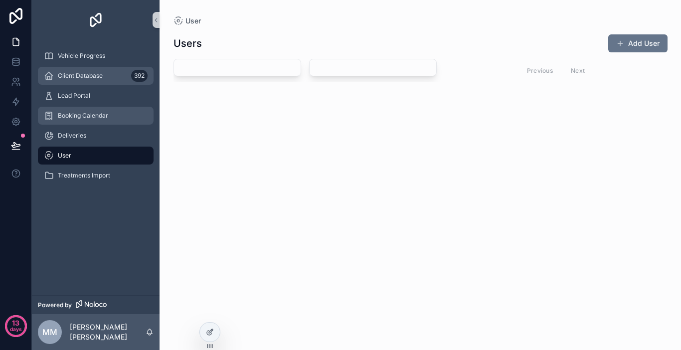
click at [101, 117] on span "Booking Calendar" at bounding box center [83, 116] width 50 height 8
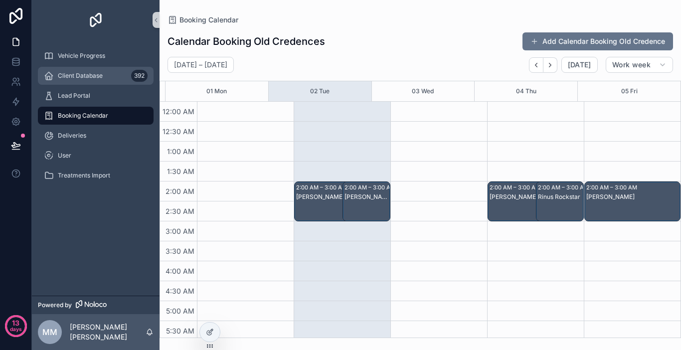
click at [88, 71] on div "Client Database 392" at bounding box center [96, 76] width 104 height 16
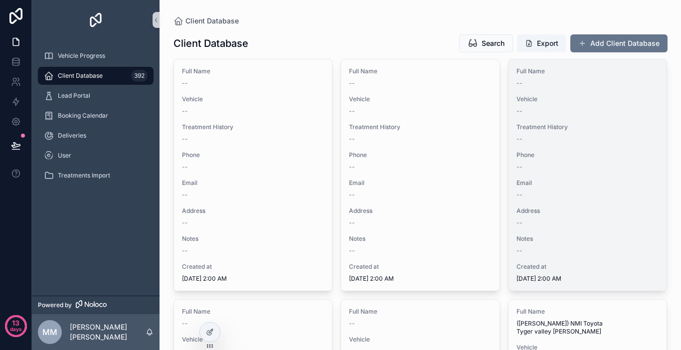
click at [614, 61] on div "Full Name -- Vehicle -- Treatment History -- Phone -- Email -- Address -- Notes…" at bounding box center [587, 174] width 158 height 231
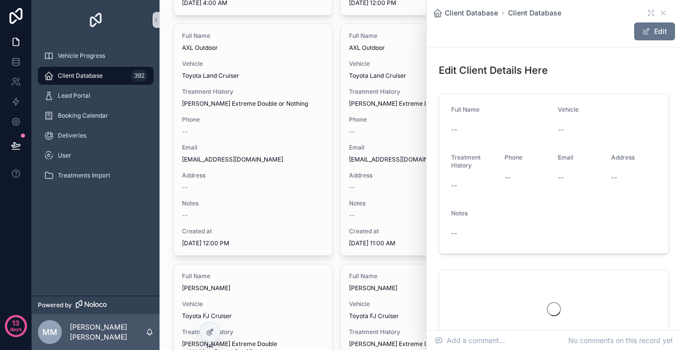
scroll to position [897, 0]
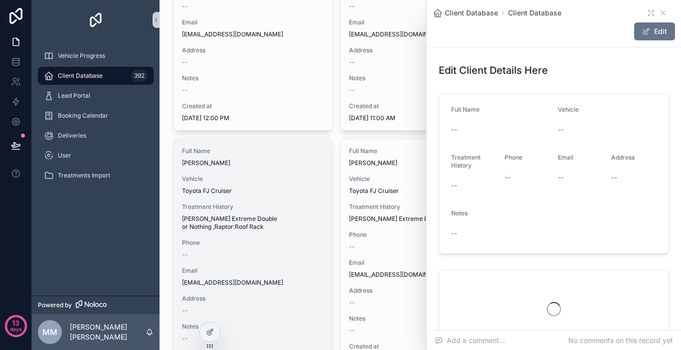
click at [294, 187] on span "Toyota FJ Cruiser" at bounding box center [253, 191] width 143 height 8
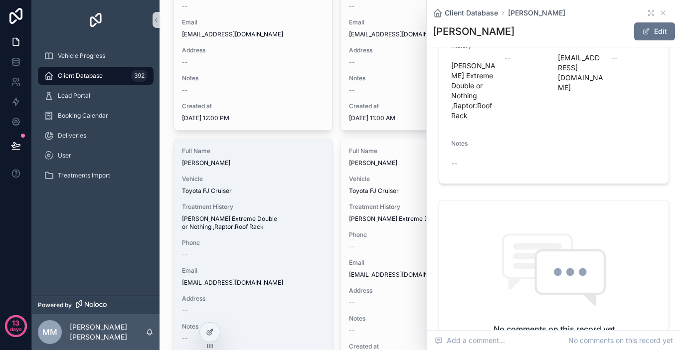
scroll to position [282, 0]
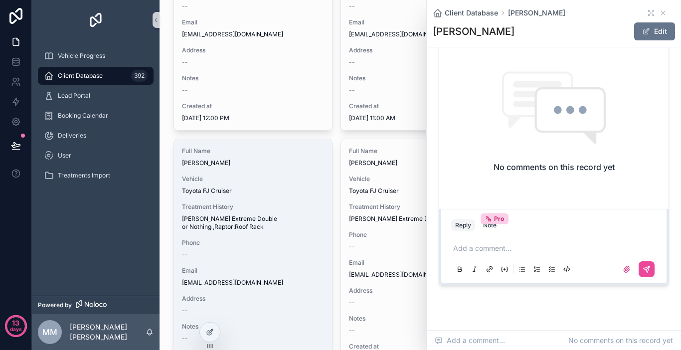
drag, startPoint x: 680, startPoint y: 216, endPoint x: 475, endPoint y: 310, distance: 224.8
click at [475, 310] on div "Client Database Abdus Sabam Abdus Sabam Edit Edit Client Details Here Full Name…" at bounding box center [554, 35] width 254 height 635
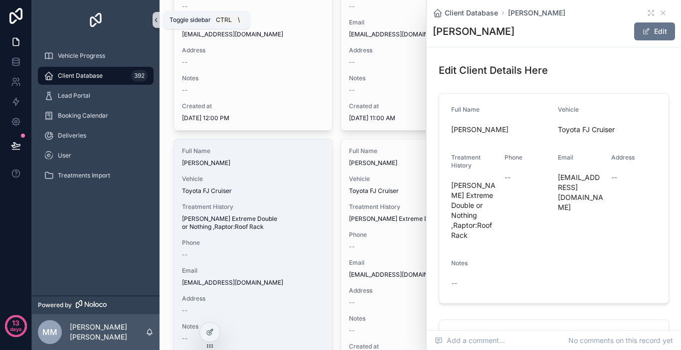
click at [154, 23] on icon "scrollable content" at bounding box center [156, 19] width 7 height 7
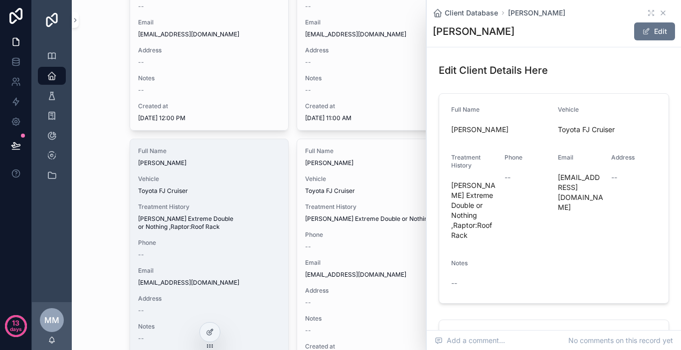
click at [659, 9] on icon "scrollable content" at bounding box center [663, 13] width 8 height 8
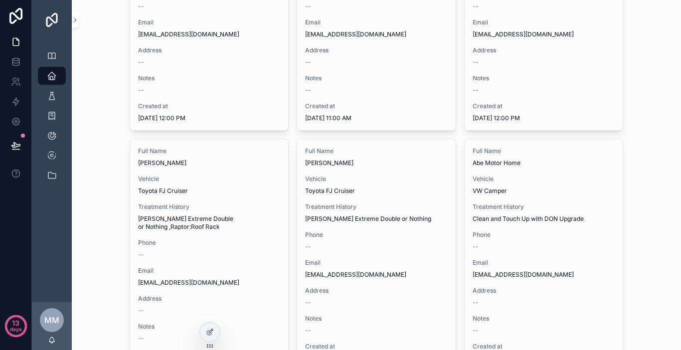
click at [641, 38] on div "Client Database Client Database Search Export Add Client Database Full Name -- …" at bounding box center [376, 175] width 609 height 350
drag, startPoint x: 597, startPoint y: 0, endPoint x: 626, endPoint y: 35, distance: 45.3
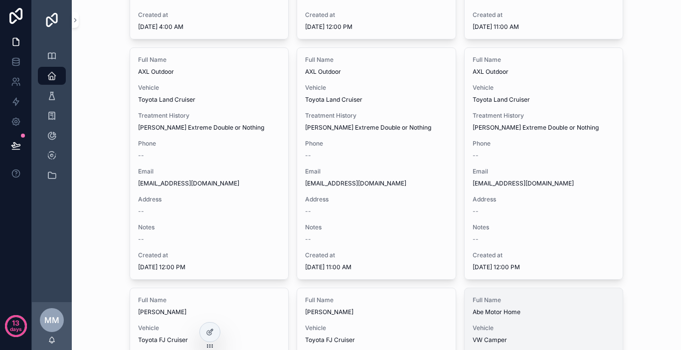
scroll to position [748, 0]
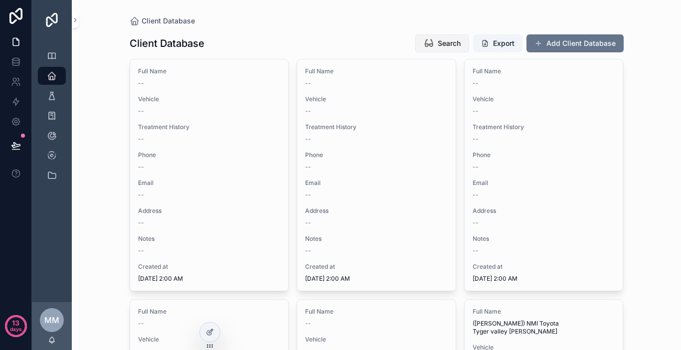
click at [438, 45] on span "Search" at bounding box center [449, 43] width 23 height 10
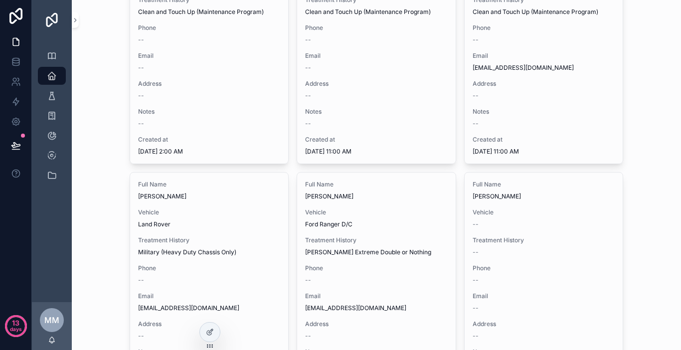
scroll to position [7043, 0]
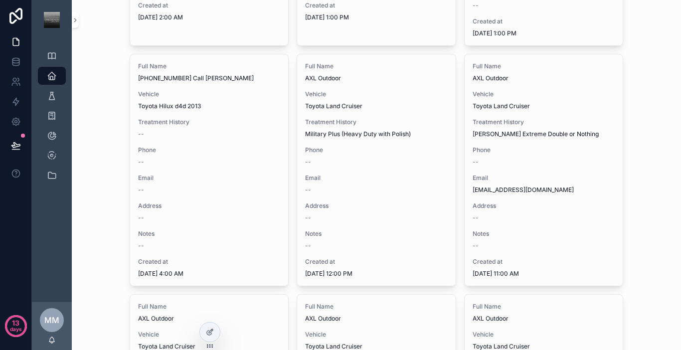
scroll to position [698, 0]
